Goal: Task Accomplishment & Management: Complete application form

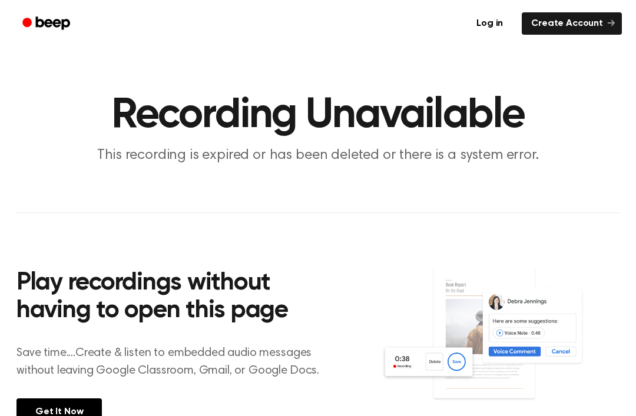
click at [583, 32] on link "Create Account" at bounding box center [572, 23] width 100 height 22
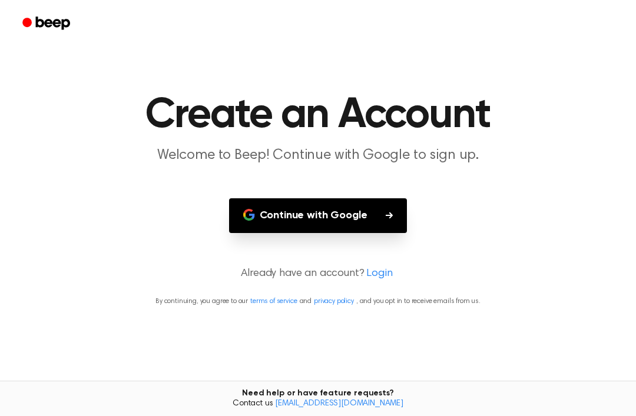
click at [597, 16] on div at bounding box center [318, 23] width 608 height 47
click at [367, 199] on button "Continue with Google" at bounding box center [318, 216] width 178 height 35
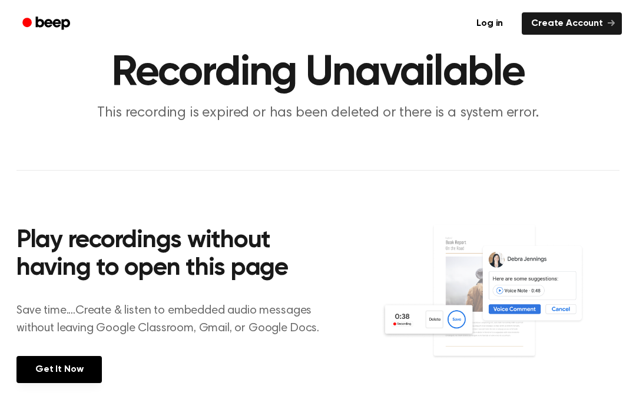
scroll to position [242, 0]
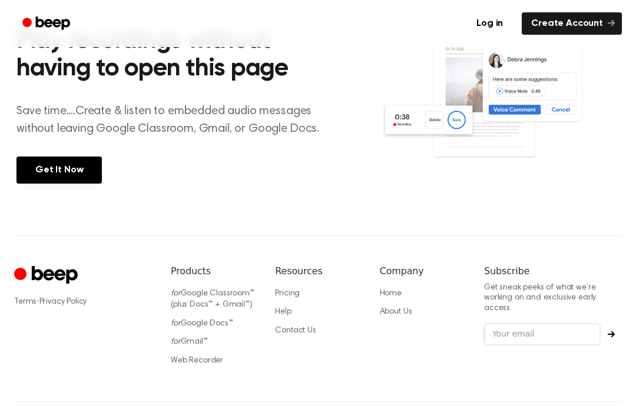
click at [6, 242] on div "Terms · Privacy Policy Products for Google Classroom™ (plus Docs™ + Gmail™) for…" at bounding box center [318, 348] width 636 height 224
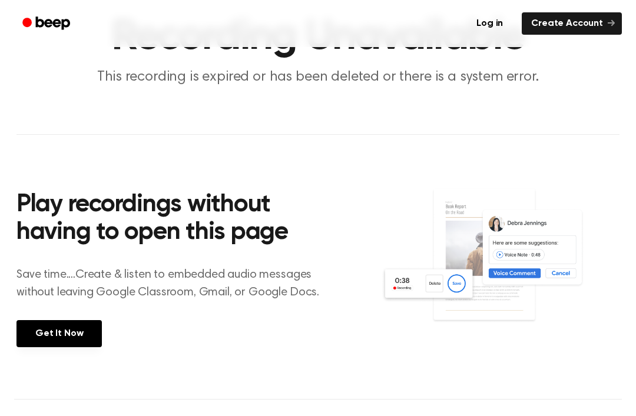
scroll to position [53, 0]
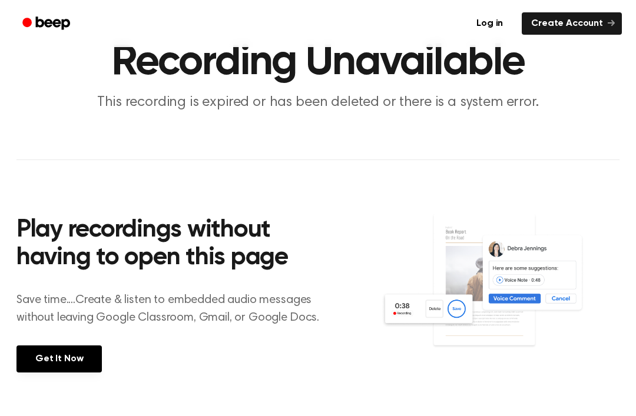
click at [228, 265] on h2 "Play recordings without having to open this page" at bounding box center [175, 245] width 318 height 56
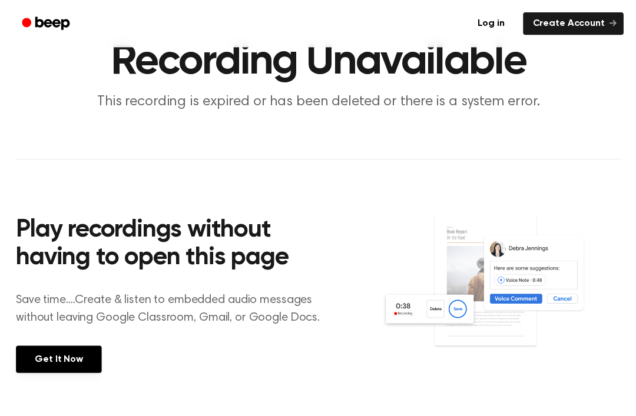
scroll to position [54, 0]
click at [41, 358] on link "Get It Now" at bounding box center [58, 358] width 85 height 27
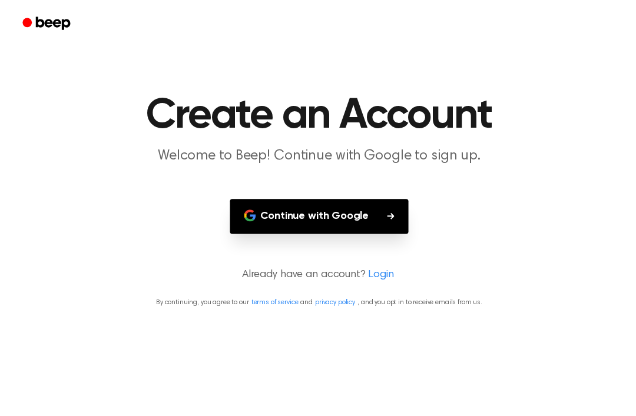
click at [366, 199] on button "Continue with Google" at bounding box center [318, 216] width 178 height 35
